Goal: Task Accomplishment & Management: Use online tool/utility

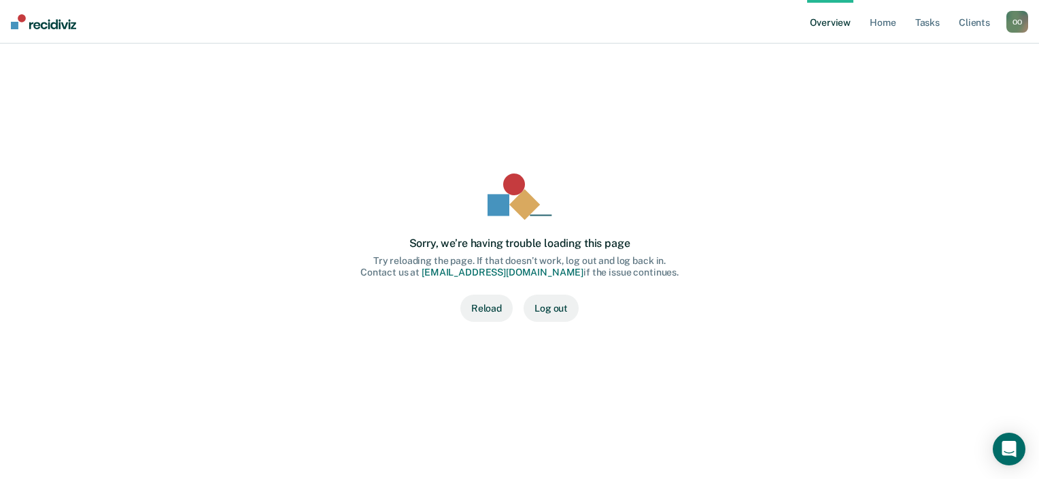
click at [487, 310] on button "Reload" at bounding box center [486, 307] width 52 height 27
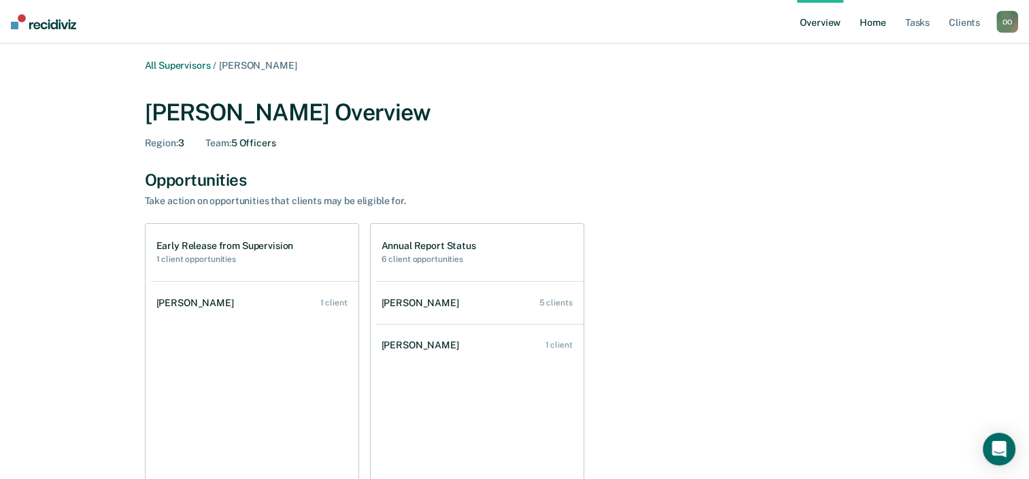
click at [880, 24] on link "Home" at bounding box center [872, 22] width 31 height 44
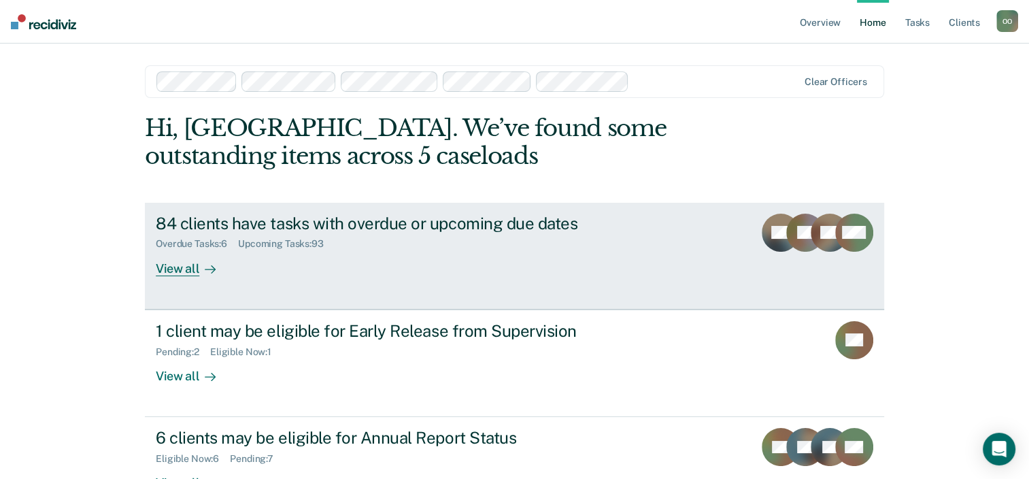
click at [183, 275] on div "View all" at bounding box center [194, 263] width 76 height 27
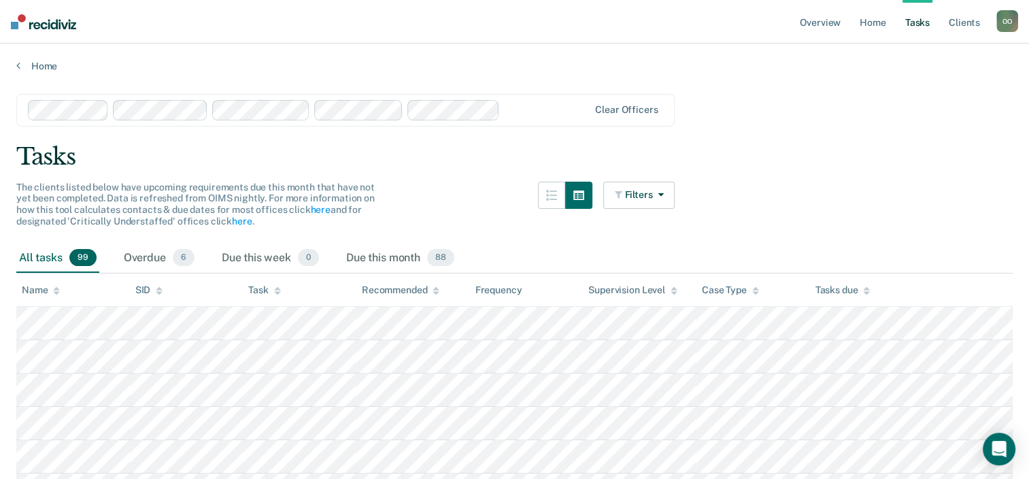
scroll to position [68, 0]
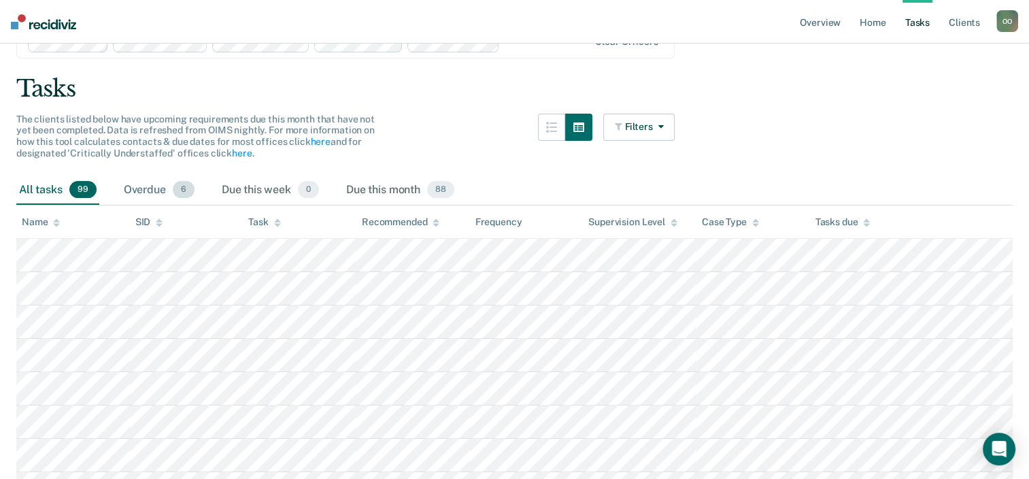
click at [141, 188] on div "Overdue 6" at bounding box center [159, 190] width 76 height 30
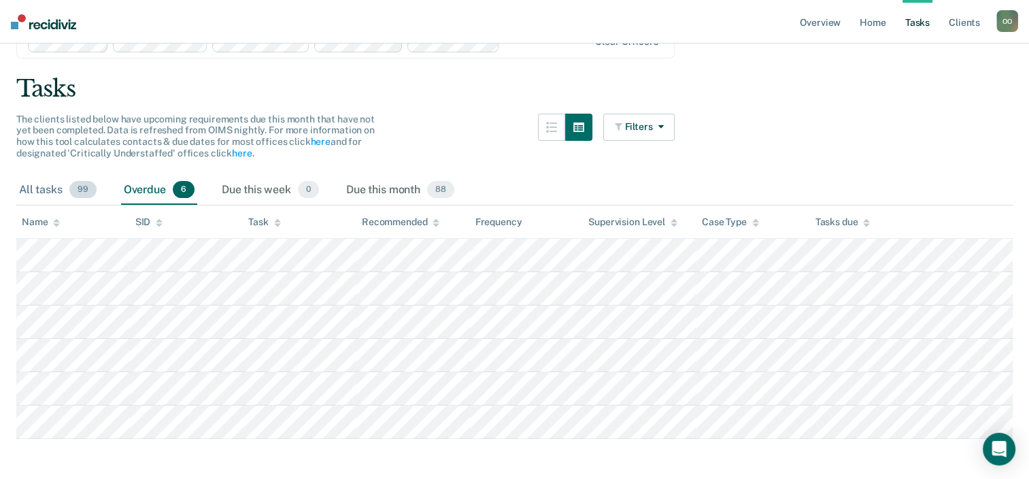
click at [44, 185] on div "All tasks 99" at bounding box center [57, 190] width 83 height 30
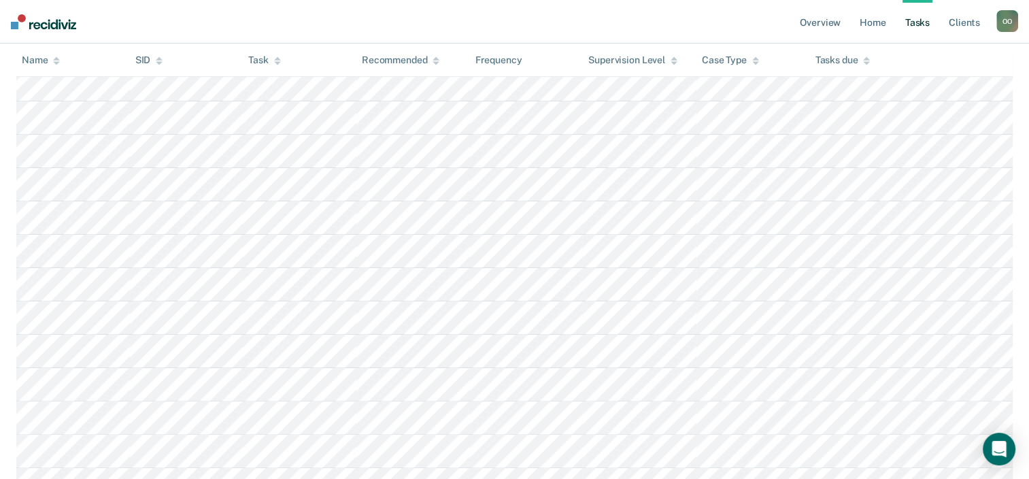
scroll to position [0, 0]
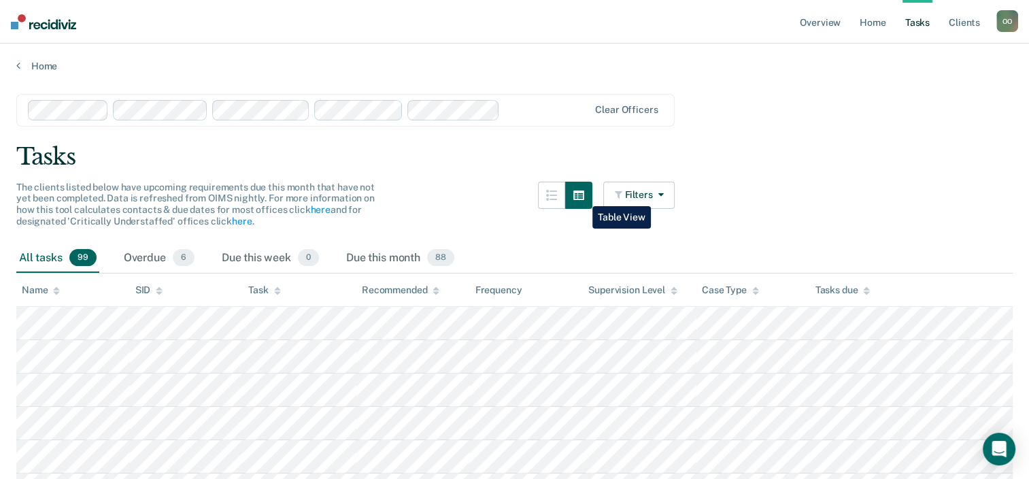
click at [582, 196] on icon "button" at bounding box center [578, 195] width 11 height 10
click at [656, 194] on button "Filters" at bounding box center [639, 195] width 72 height 27
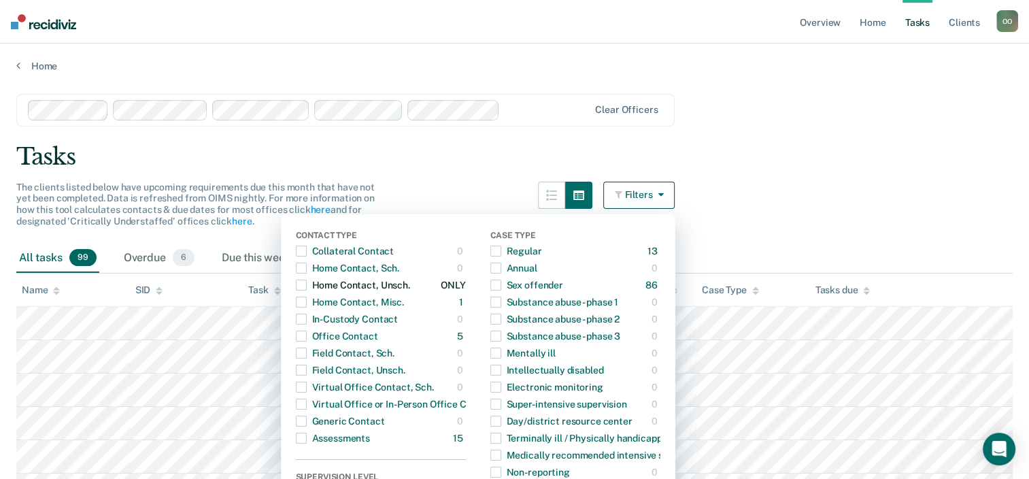
click at [307, 283] on span "button" at bounding box center [301, 285] width 11 height 11
click at [307, 301] on span "button" at bounding box center [301, 302] width 11 height 11
click at [307, 337] on span "button" at bounding box center [301, 336] width 11 height 11
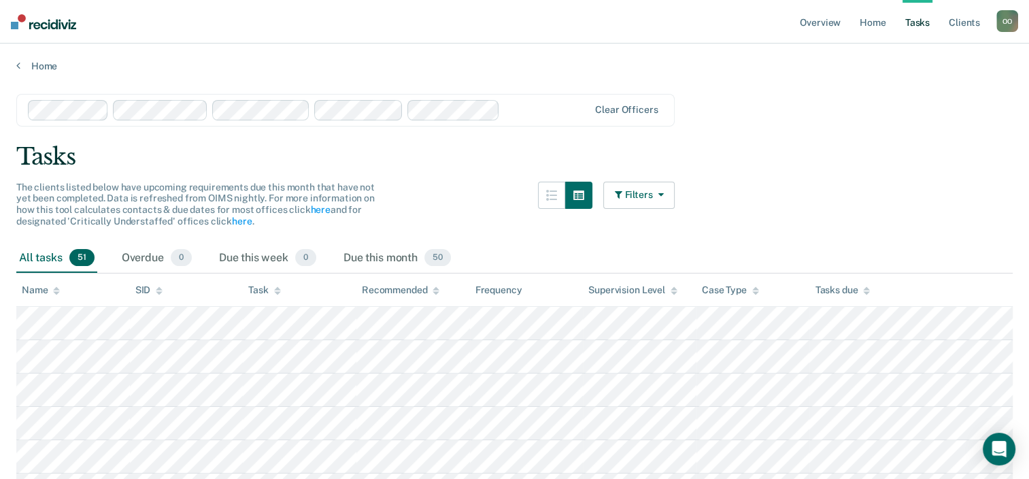
click at [650, 193] on button "Filters" at bounding box center [639, 195] width 72 height 27
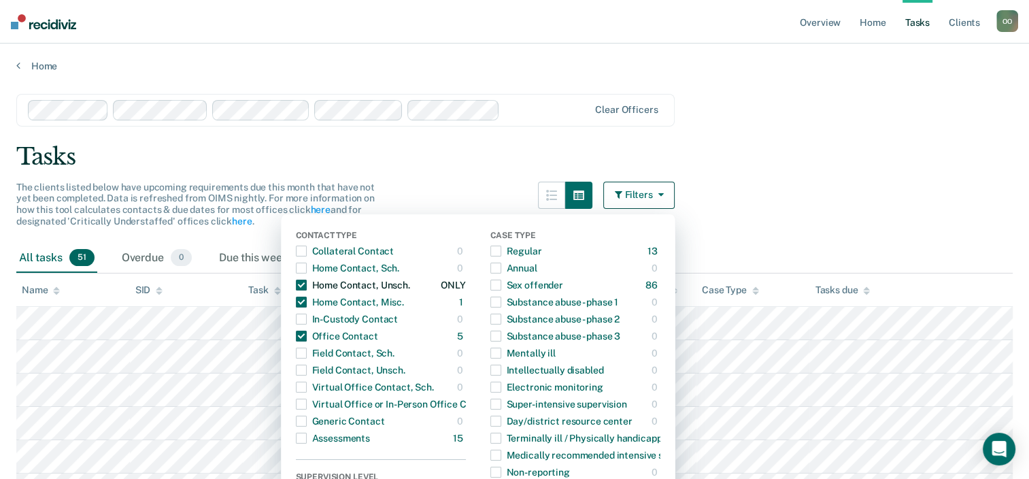
click at [307, 285] on span "button" at bounding box center [301, 285] width 11 height 11
click at [306, 299] on span "button" at bounding box center [301, 302] width 11 height 11
click at [865, 173] on main "Clear officers Tasks The clients listed below have upcoming requirements due th…" at bounding box center [514, 298] width 1029 height 452
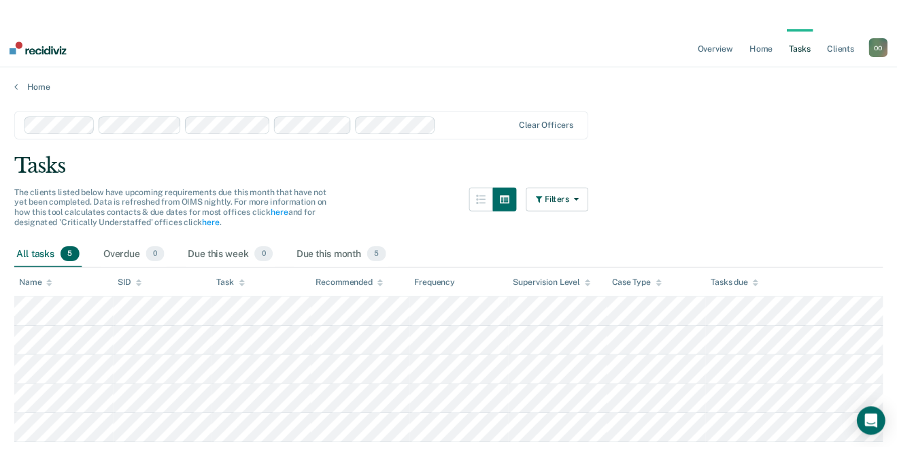
scroll to position [48, 0]
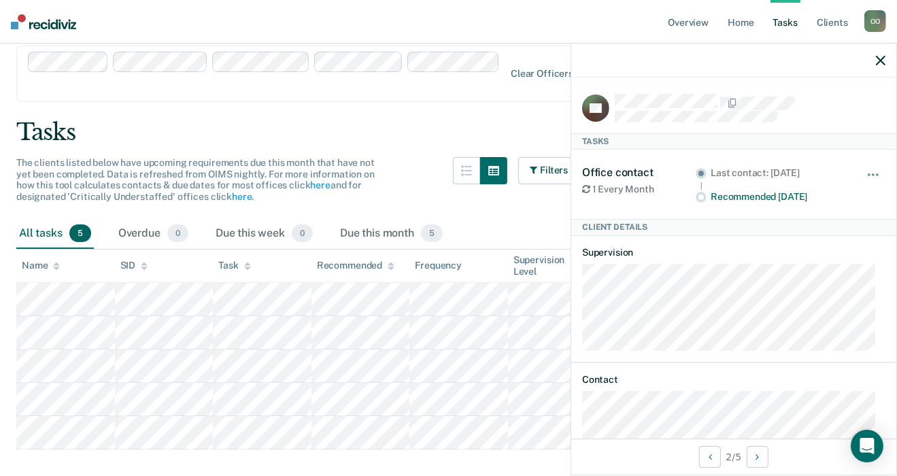
click at [882, 63] on icon "button" at bounding box center [881, 61] width 10 height 10
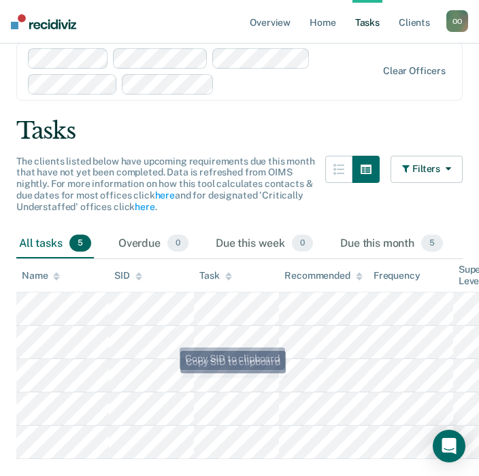
scroll to position [88, 0]
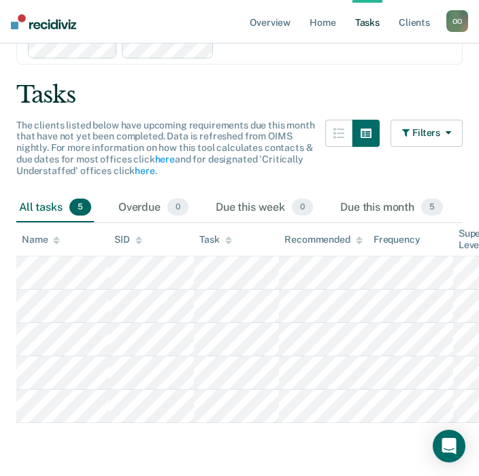
click at [213, 84] on div "Tasks" at bounding box center [239, 95] width 446 height 28
click at [428, 134] on button "Filters" at bounding box center [426, 133] width 72 height 27
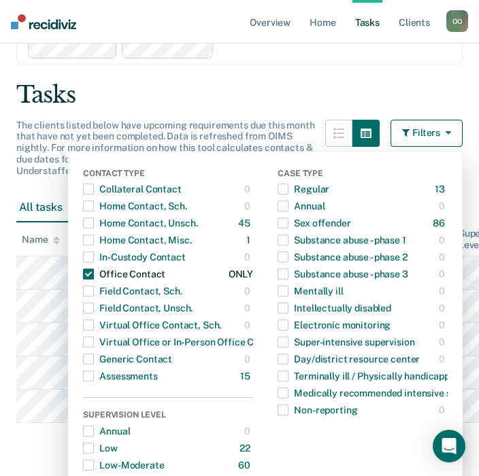
click at [88, 270] on span "button" at bounding box center [88, 274] width 11 height 11
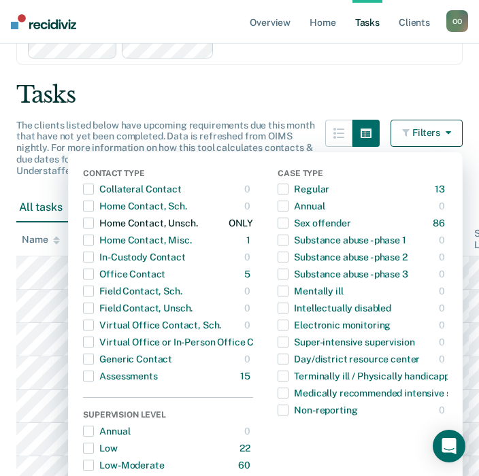
click at [85, 223] on span "button" at bounding box center [88, 223] width 11 height 11
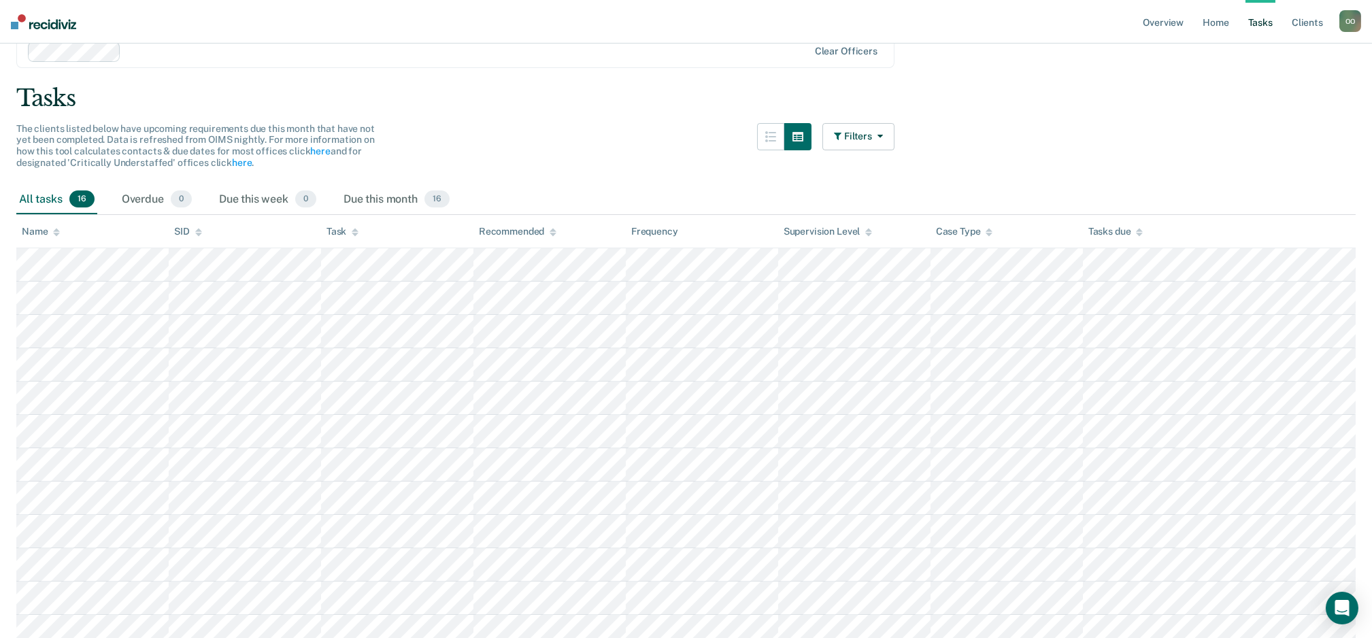
scroll to position [0, 0]
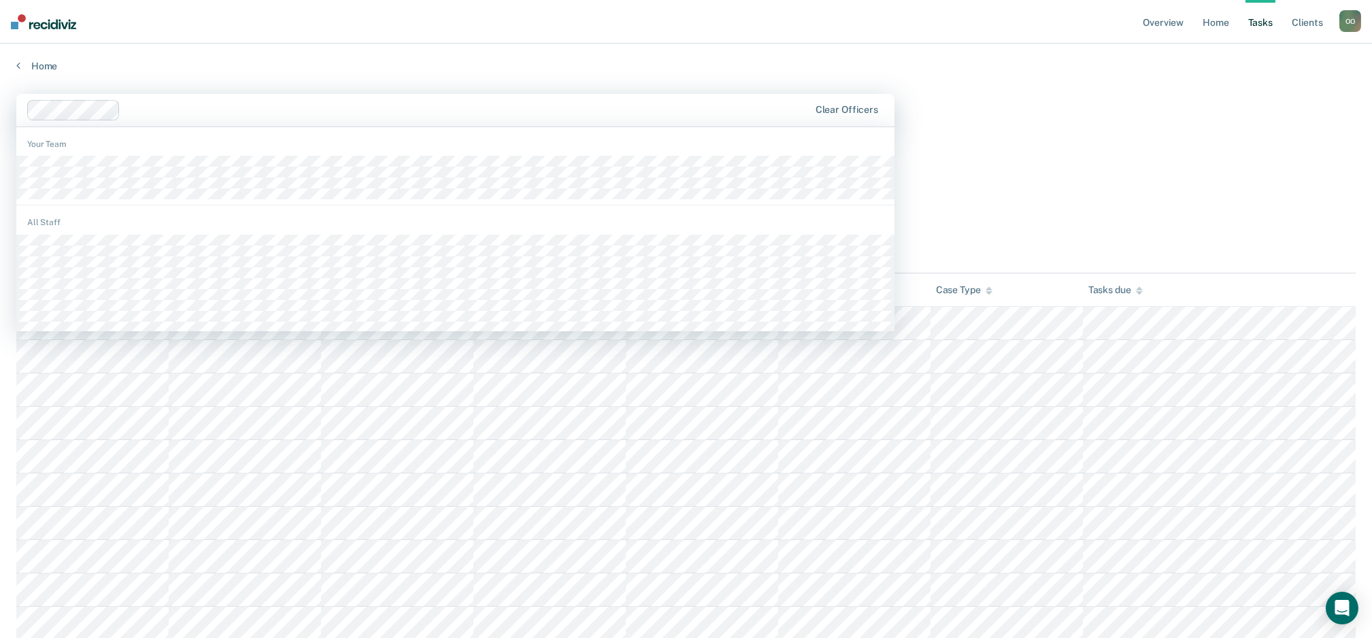
click at [210, 111] on div at bounding box center [467, 110] width 683 height 16
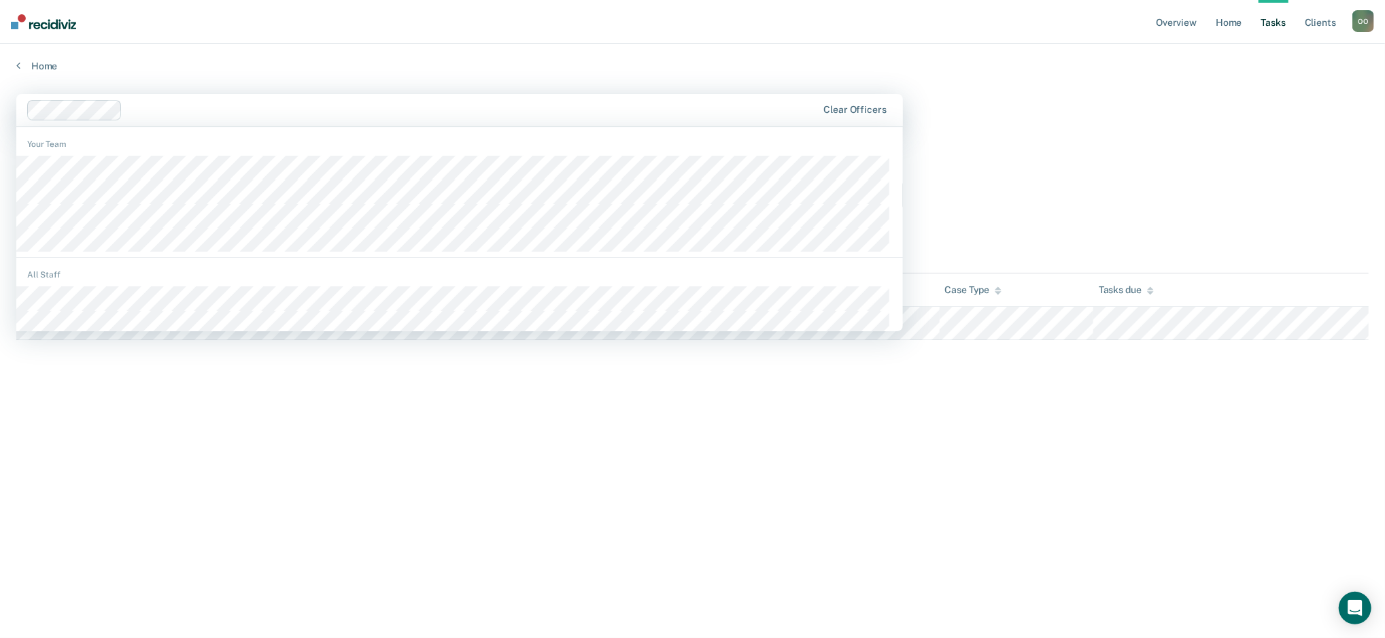
drag, startPoint x: 222, startPoint y: 109, endPoint x: 179, endPoint y: 113, distance: 43.0
click at [179, 113] on div at bounding box center [472, 110] width 689 height 16
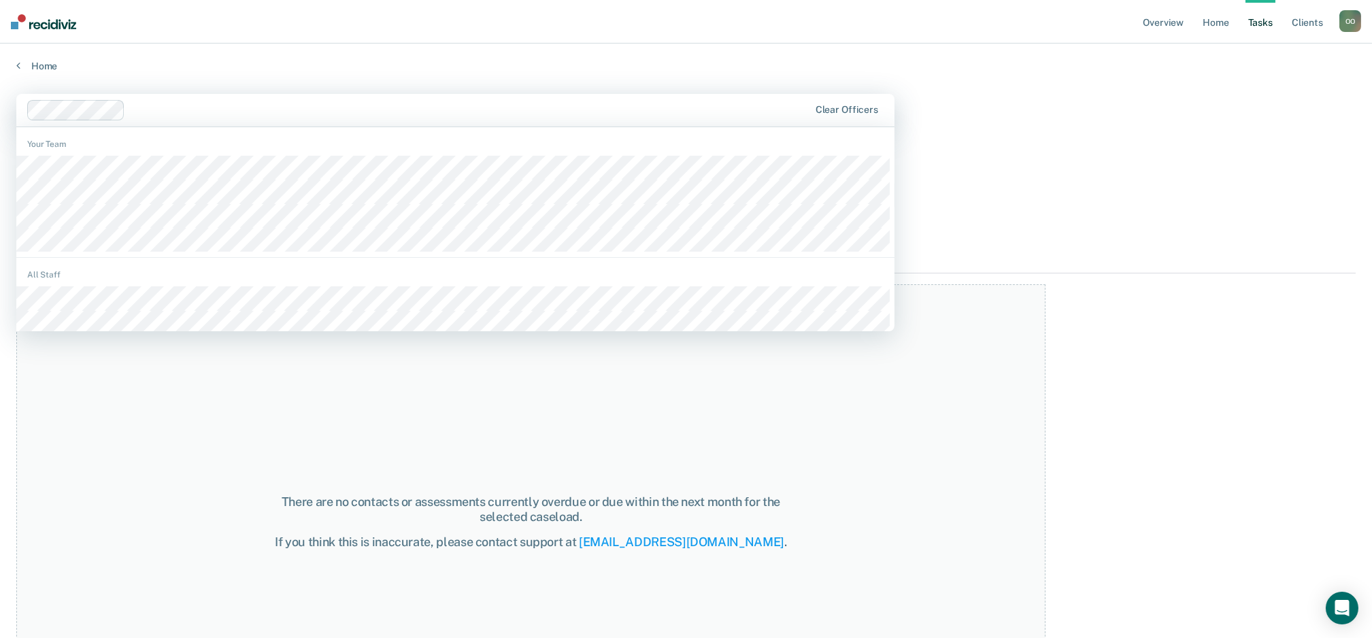
click at [152, 112] on div at bounding box center [470, 110] width 678 height 16
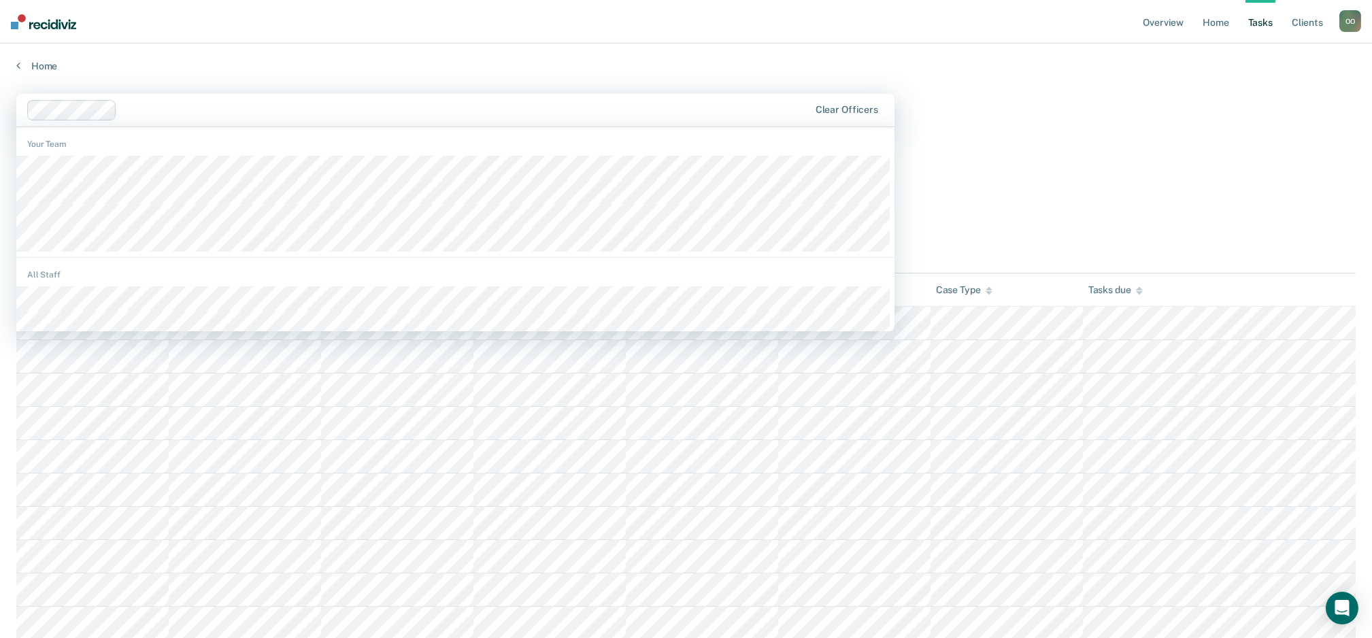
click at [158, 109] on div at bounding box center [465, 110] width 686 height 16
click at [152, 109] on div at bounding box center [465, 110] width 686 height 16
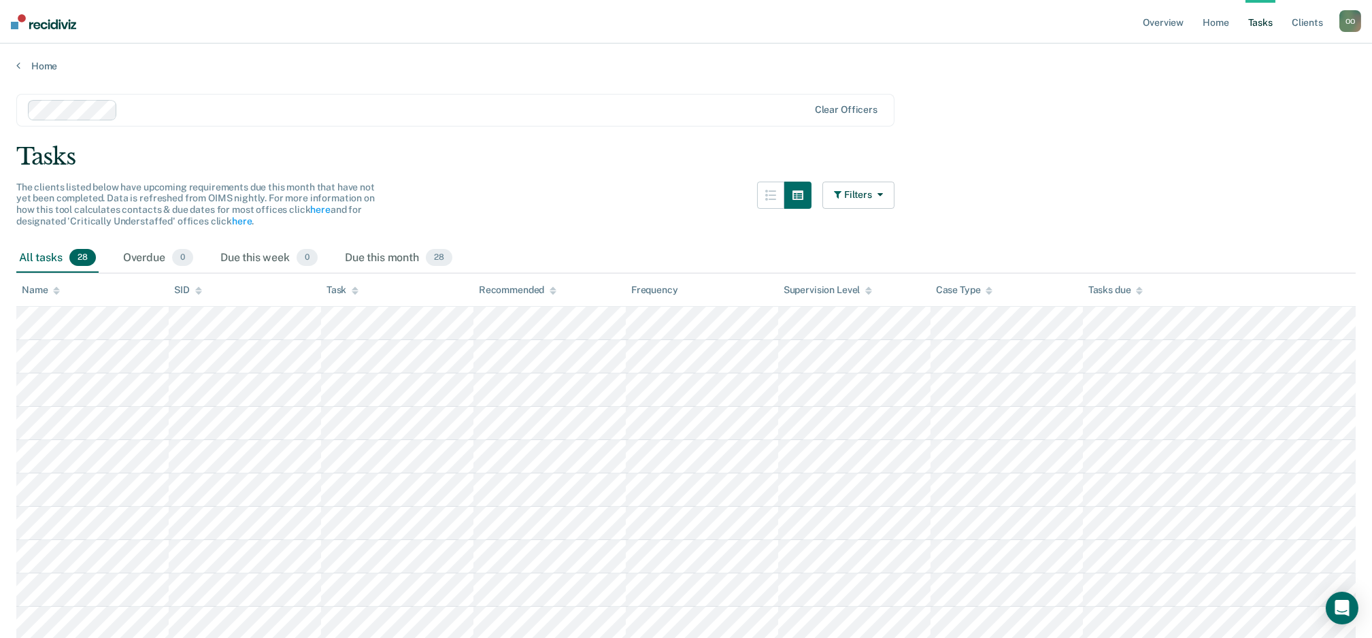
click at [125, 112] on div at bounding box center [465, 110] width 685 height 16
